Goal: Browse casually: Explore the website without a specific task or goal

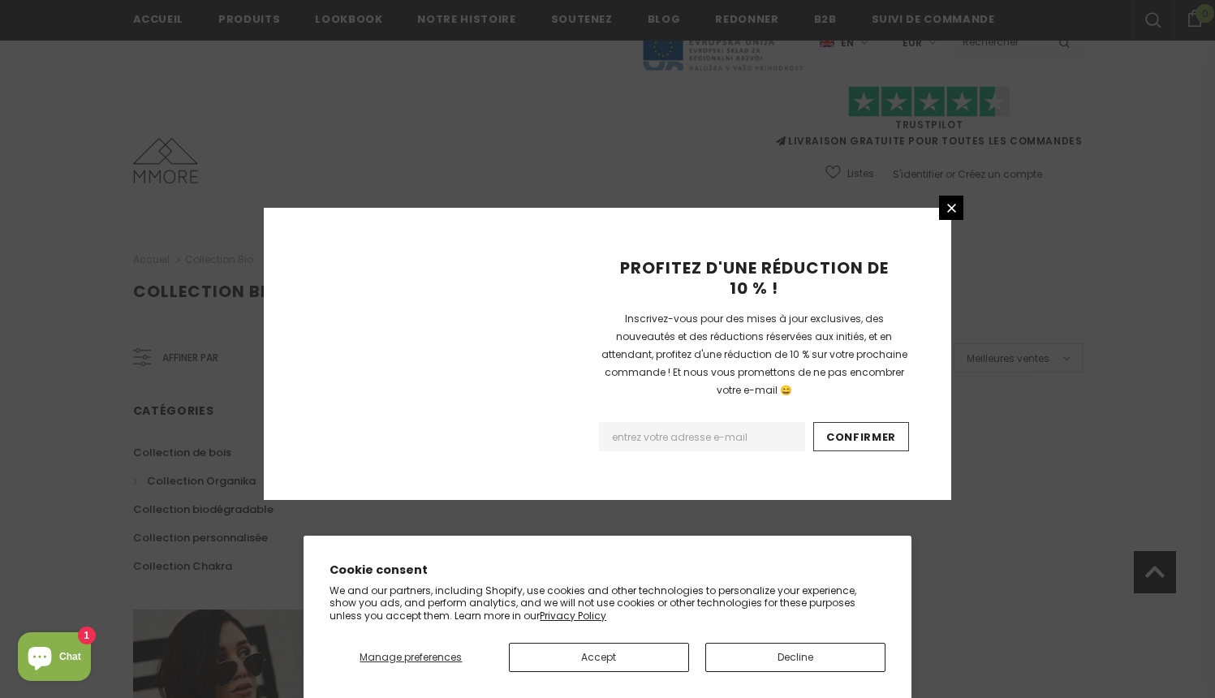
scroll to position [1005, 0]
